Goal: Task Accomplishment & Management: Complete application form

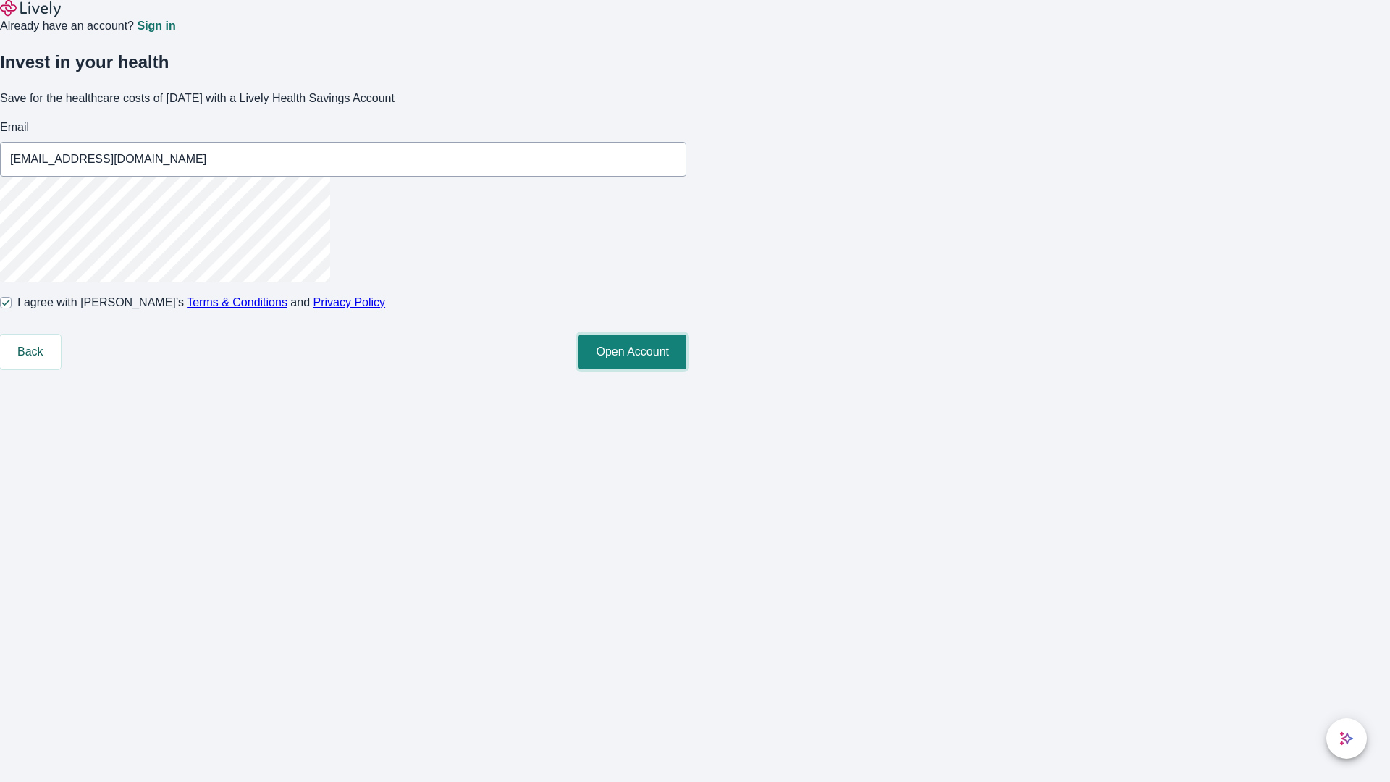
click at [686, 369] on button "Open Account" at bounding box center [632, 351] width 108 height 35
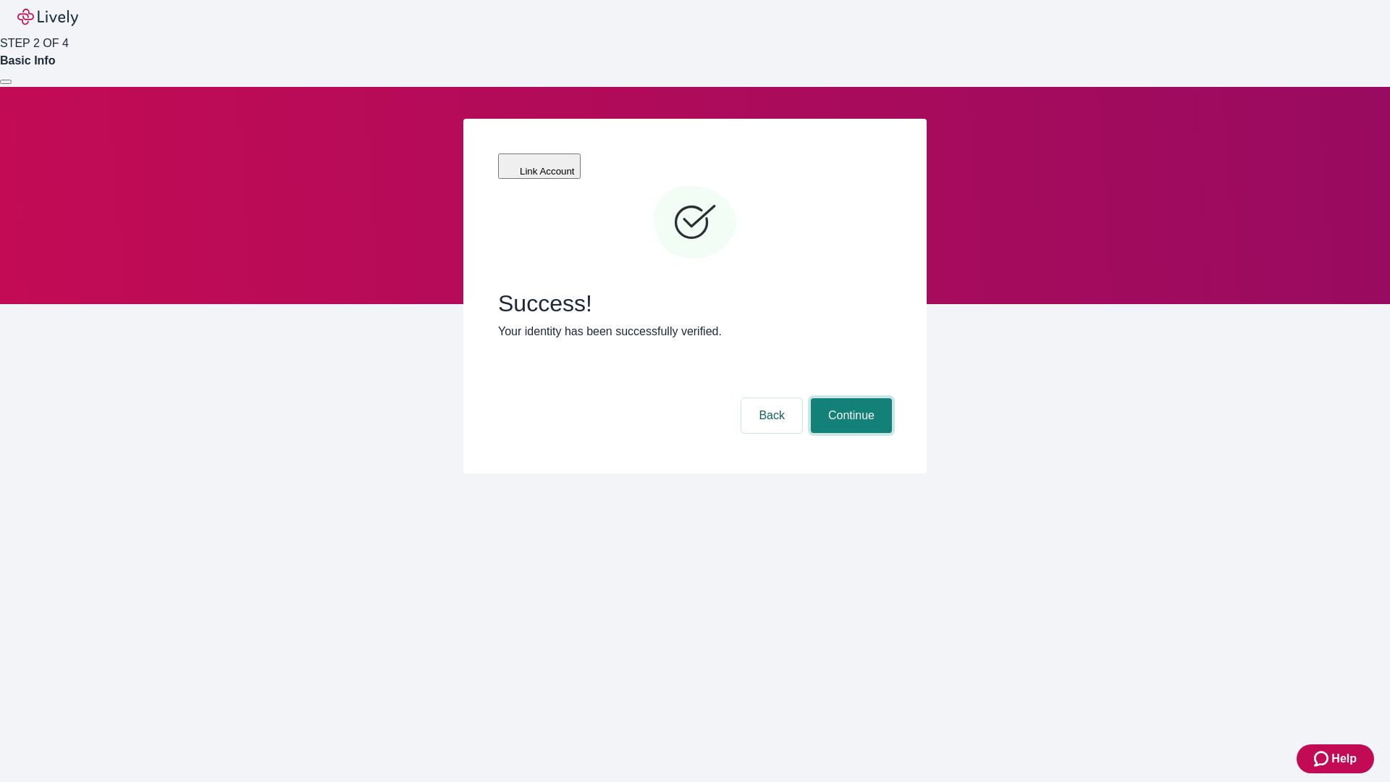
click at [849, 398] on button "Continue" at bounding box center [851, 415] width 81 height 35
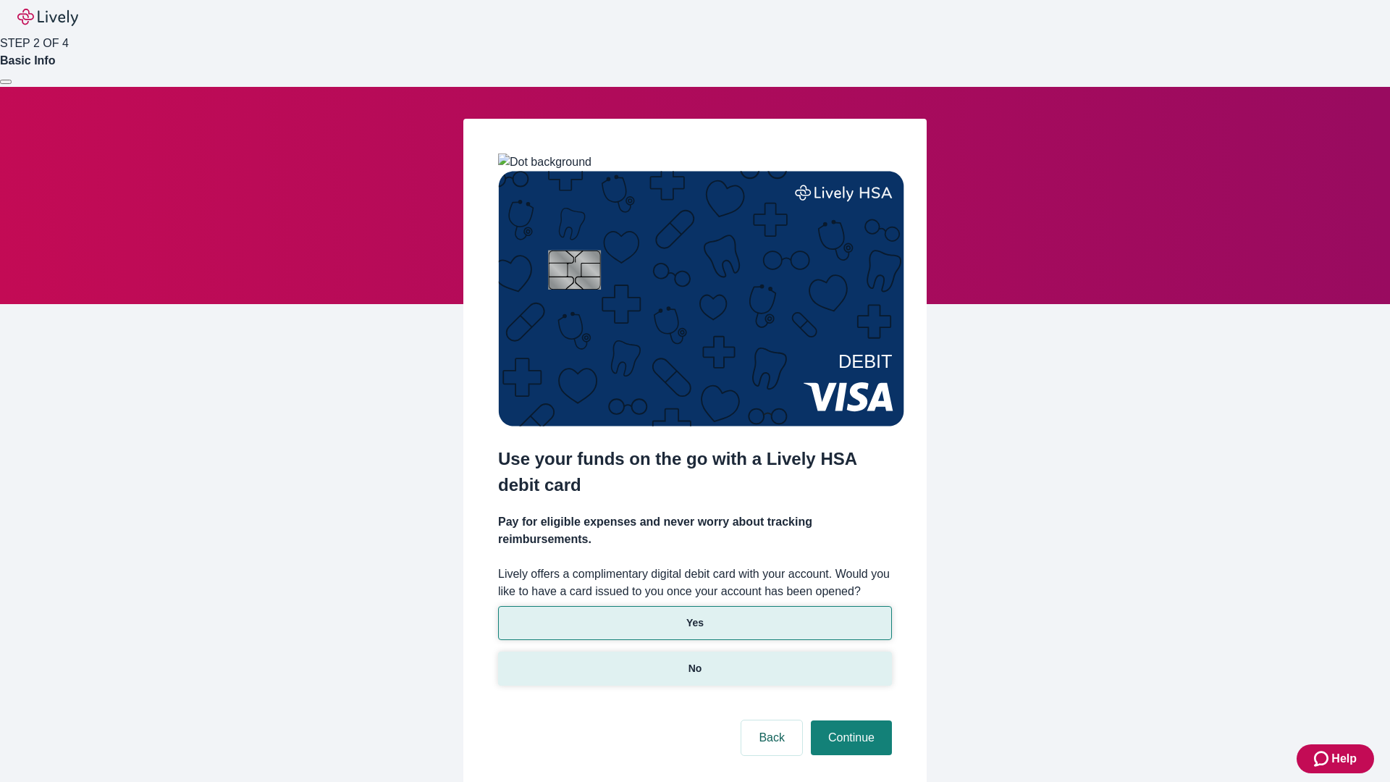
click at [694, 661] on p "No" at bounding box center [695, 668] width 14 height 15
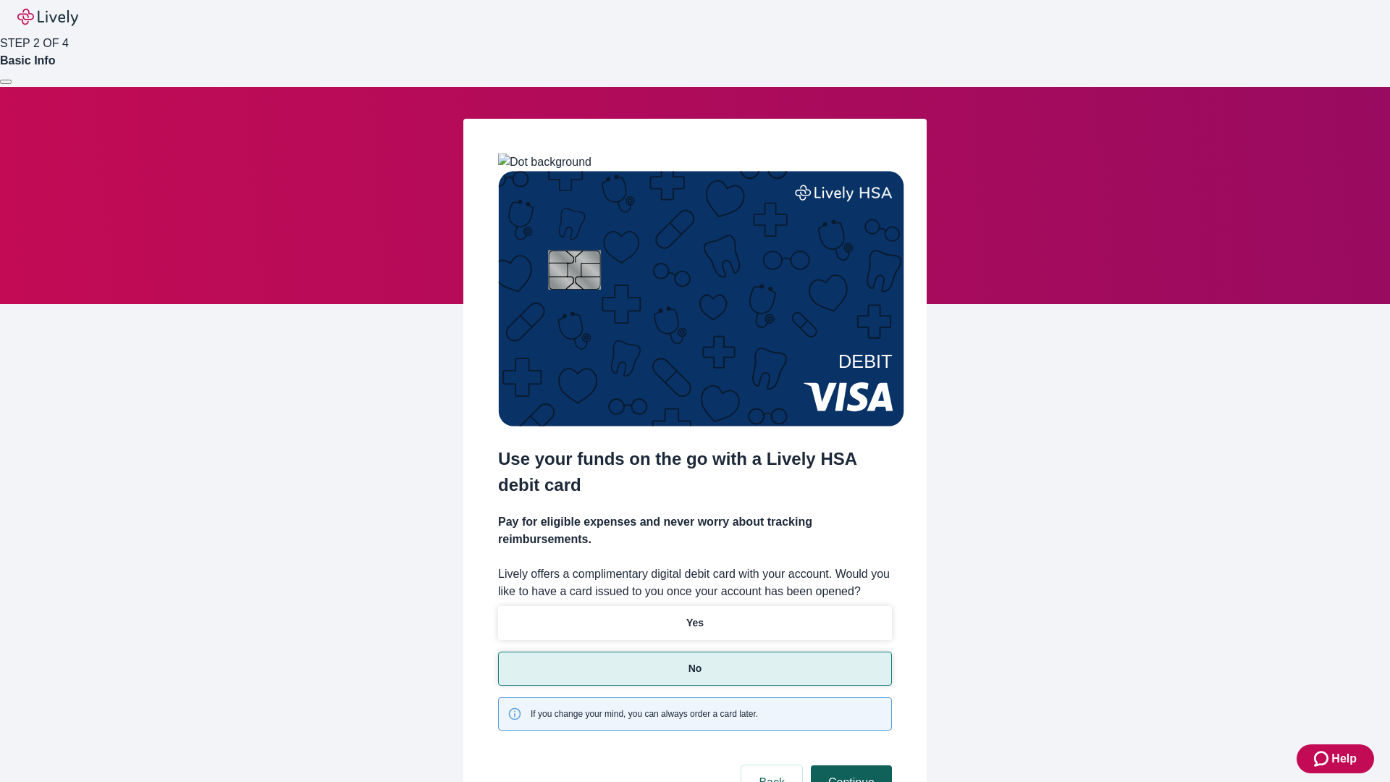
click at [849, 765] on button "Continue" at bounding box center [851, 782] width 81 height 35
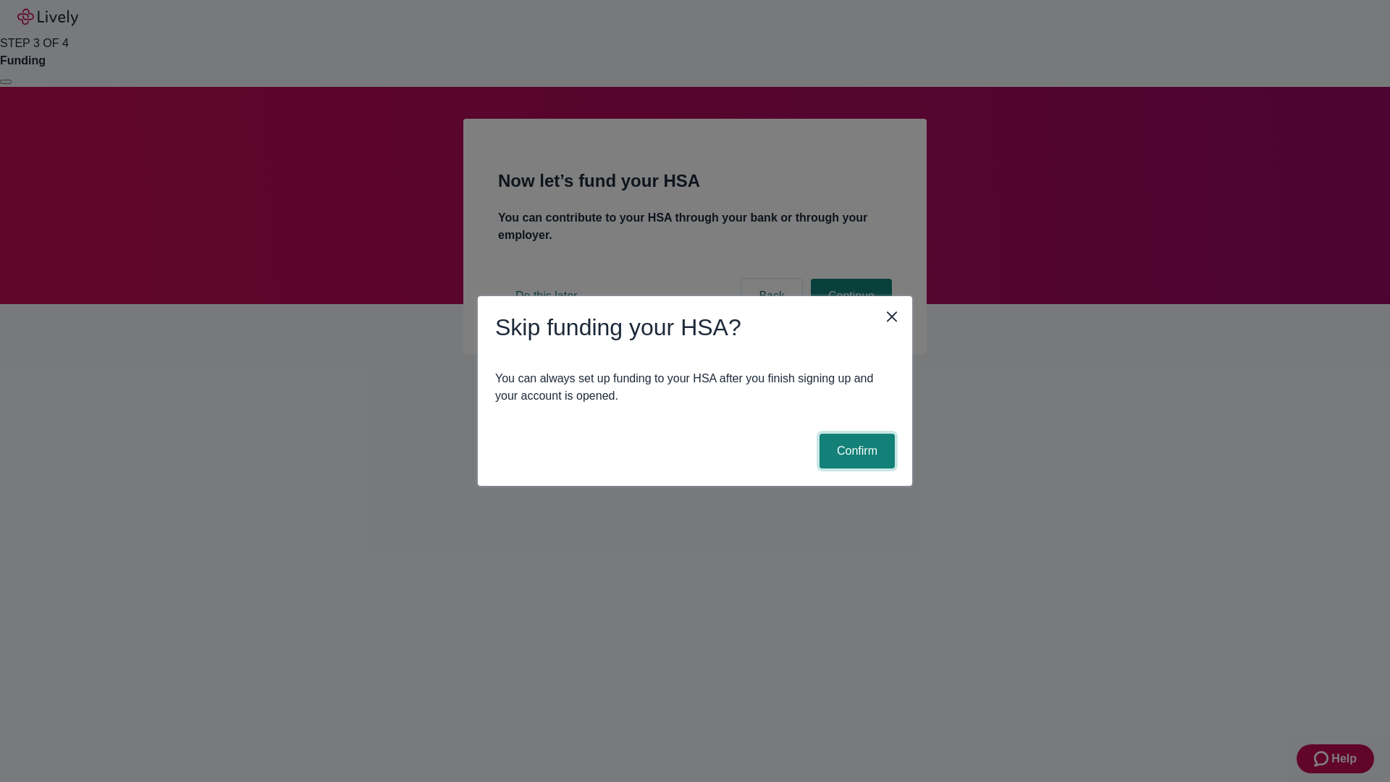
click at [855, 451] on button "Confirm" at bounding box center [856, 451] width 75 height 35
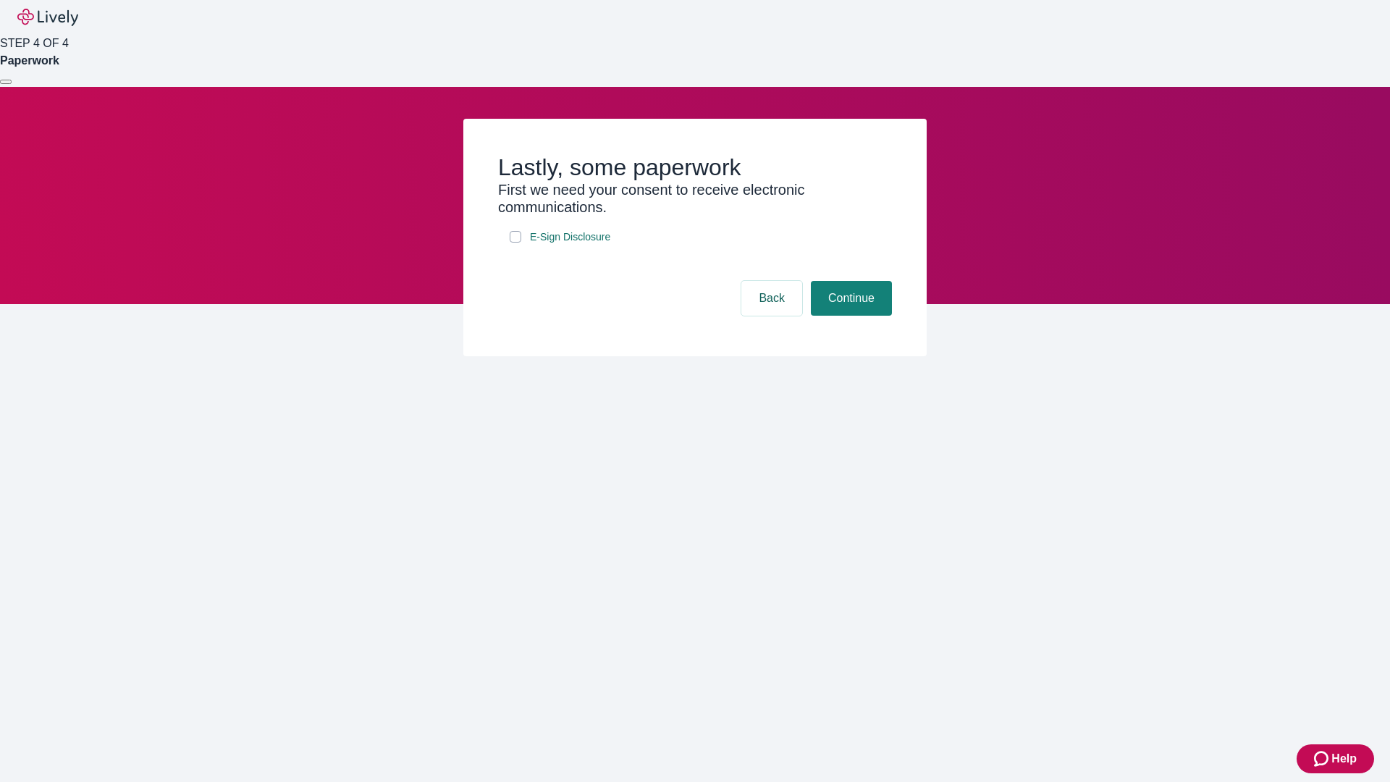
click at [515, 242] on input "E-Sign Disclosure" at bounding box center [516, 237] width 12 height 12
checkbox input "true"
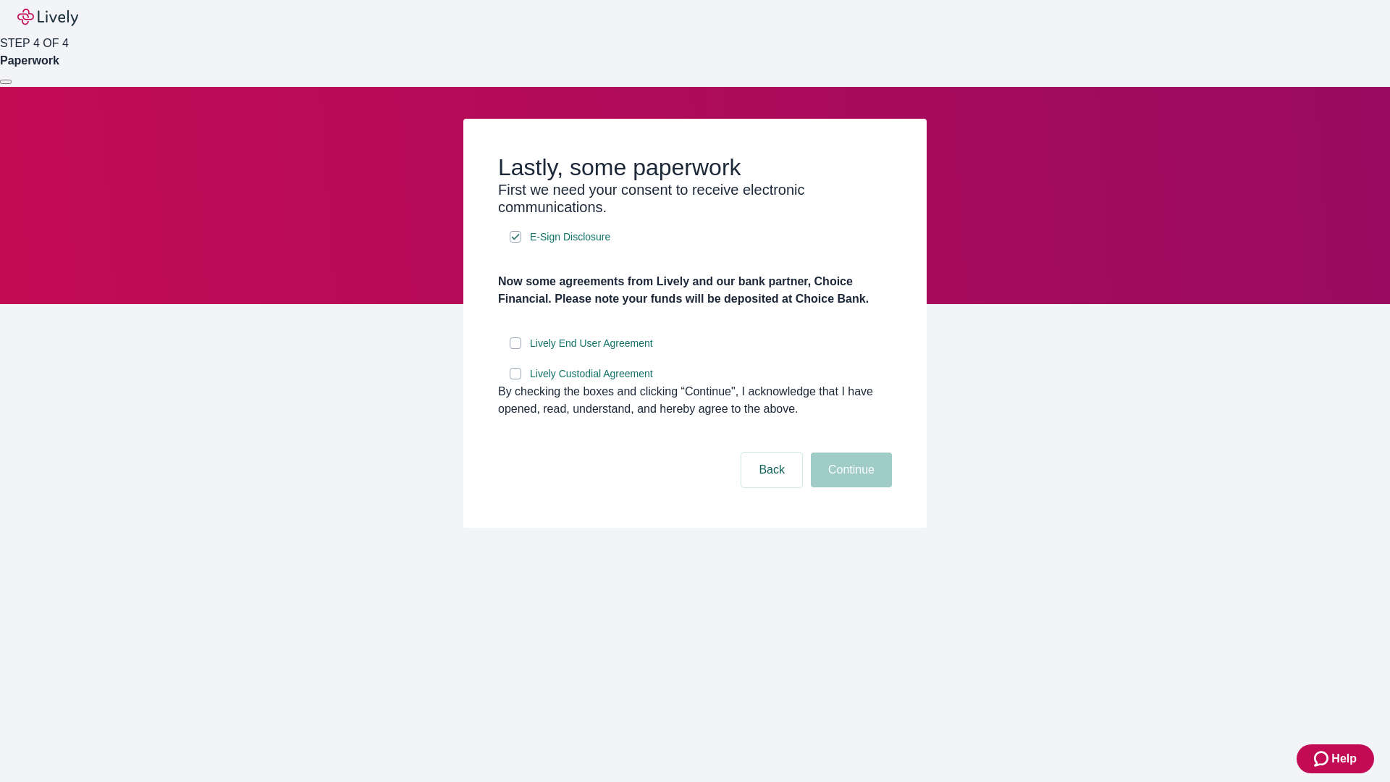
click at [515, 349] on input "Lively End User Agreement" at bounding box center [516, 343] width 12 height 12
checkbox input "true"
click at [515, 379] on input "Lively Custodial Agreement" at bounding box center [516, 374] width 12 height 12
checkbox input "true"
click at [849, 487] on button "Continue" at bounding box center [851, 469] width 81 height 35
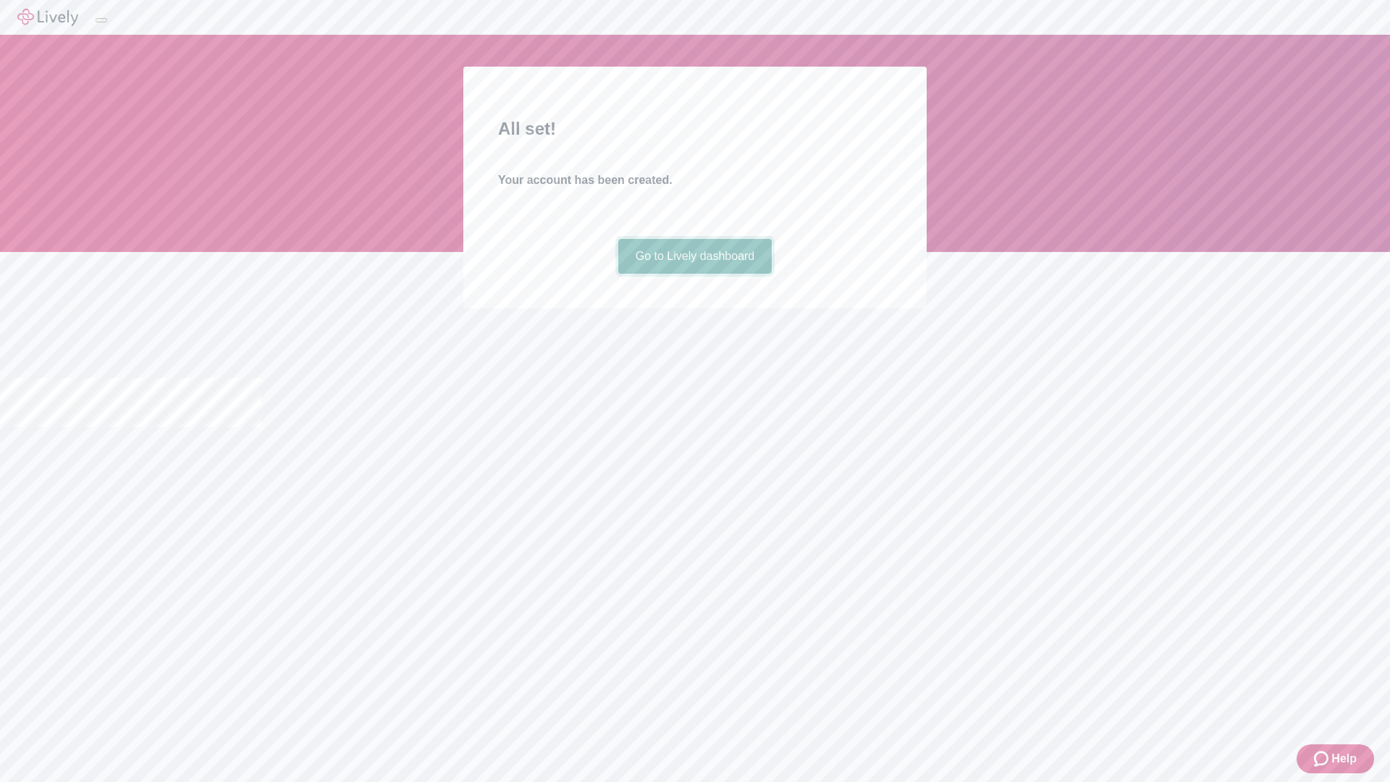
click at [694, 274] on link "Go to Lively dashboard" at bounding box center [695, 256] width 154 height 35
